Goal: Information Seeking & Learning: Learn about a topic

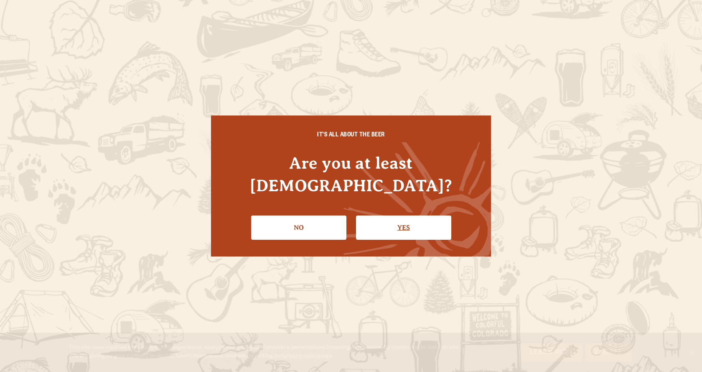
click at [378, 215] on link "Yes" at bounding box center [403, 227] width 95 height 24
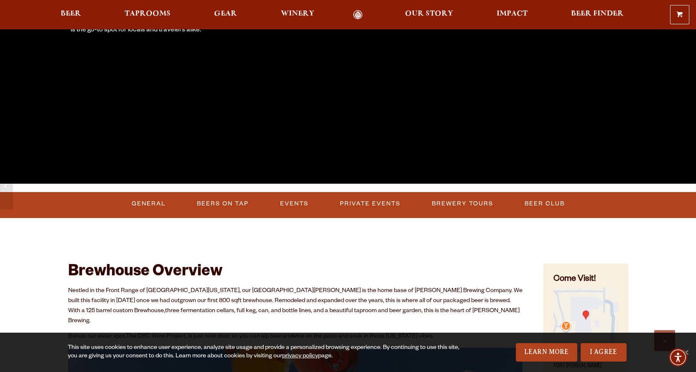
scroll to position [209, 0]
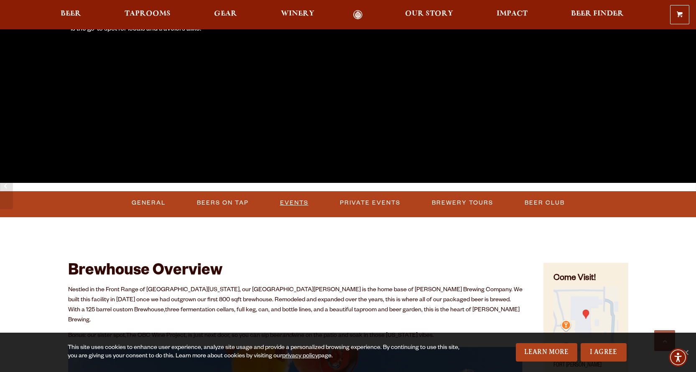
click at [285, 202] on link "Events" at bounding box center [294, 202] width 35 height 19
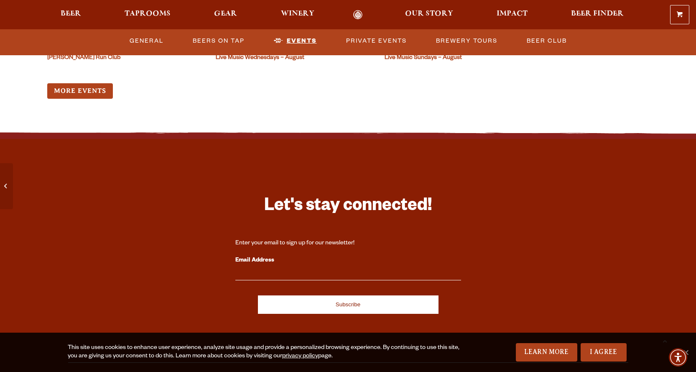
scroll to position [3471, 0]
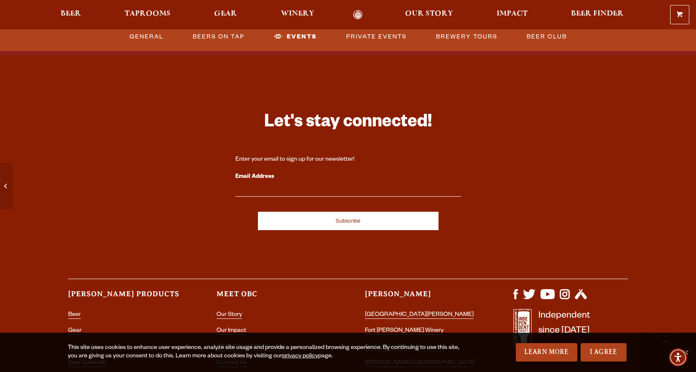
click at [82, 15] on link "More Events" at bounding box center [80, 7] width 66 height 15
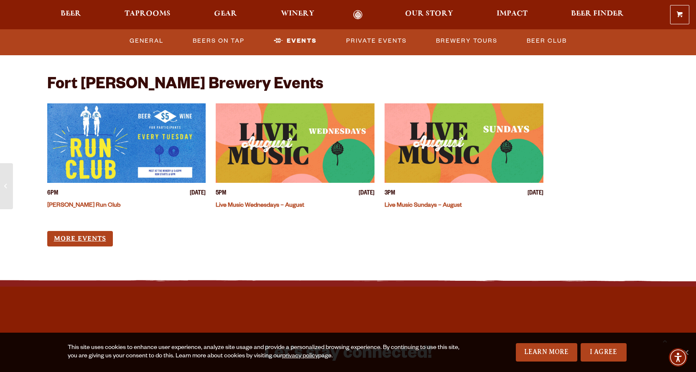
scroll to position [3220, 0]
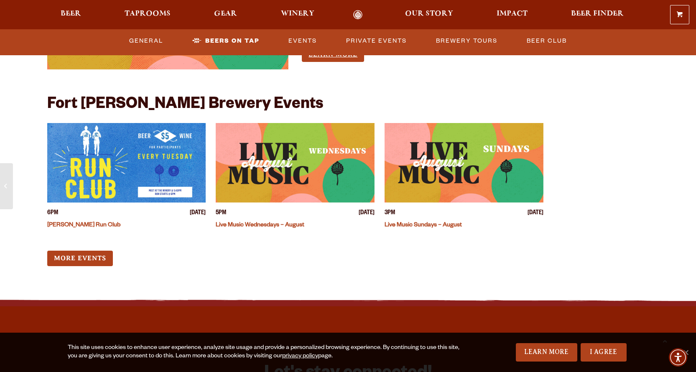
click at [347, 62] on link "Learn More" at bounding box center [333, 54] width 62 height 15
